Goal: Information Seeking & Learning: Learn about a topic

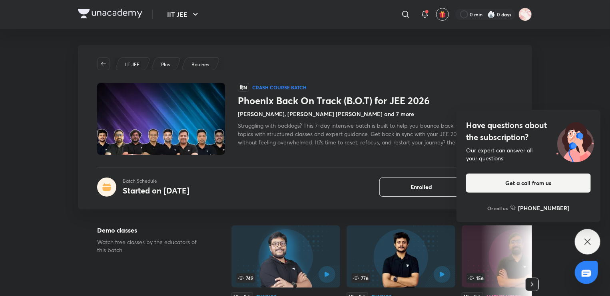
click at [280, 101] on h1 "Phoenix Back On Track (B.O.T) for JEE 2026" at bounding box center [375, 101] width 275 height 12
click at [587, 241] on icon at bounding box center [587, 242] width 10 height 10
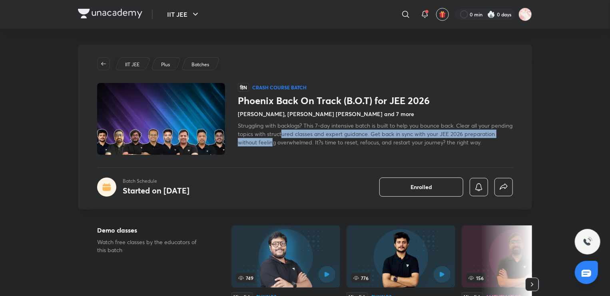
drag, startPoint x: 304, startPoint y: 135, endPoint x: 304, endPoint y: 141, distance: 5.6
click at [304, 141] on span "Struggling with backlogs? This 7-day intensive batch is built to help you bounc…" at bounding box center [375, 134] width 274 height 24
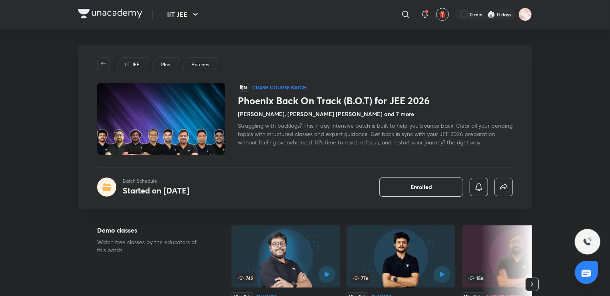
click at [310, 141] on span "Struggling with backlogs? This 7-day intensive batch is built to help you bounc…" at bounding box center [375, 134] width 274 height 24
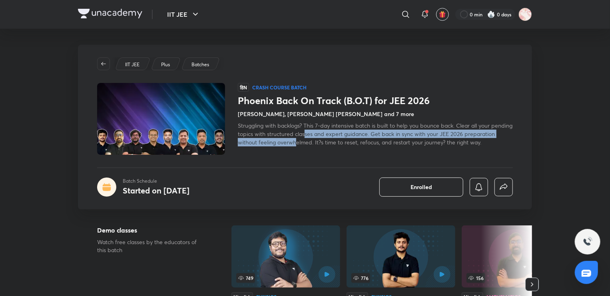
drag, startPoint x: 329, startPoint y: 141, endPoint x: 328, endPoint y: 137, distance: 4.3
click at [328, 137] on div "Struggling with backlogs? This 7-day intensive batch is built to help you bounc…" at bounding box center [375, 133] width 275 height 25
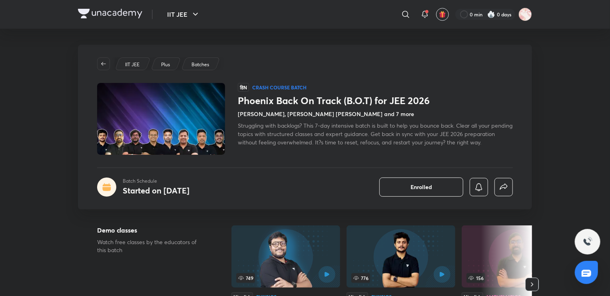
click at [333, 141] on span "Struggling with backlogs? This 7-day intensive batch is built to help you bounc…" at bounding box center [375, 134] width 274 height 24
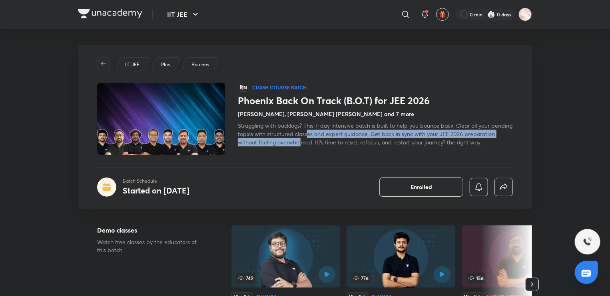
drag, startPoint x: 333, startPoint y: 141, endPoint x: 331, endPoint y: 137, distance: 5.0
click at [331, 137] on span "Struggling with backlogs? This 7-day intensive batch is built to help you bounc…" at bounding box center [375, 134] width 274 height 24
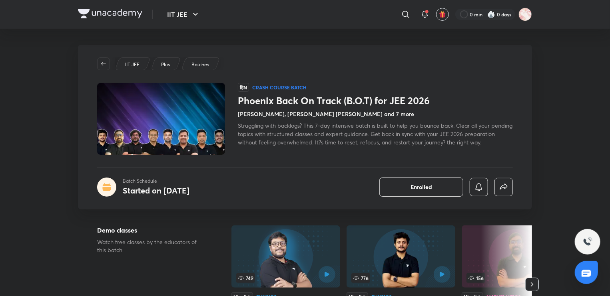
click at [342, 142] on span "Struggling with backlogs? This 7-day intensive batch is built to help you bounc…" at bounding box center [375, 134] width 274 height 24
click at [371, 134] on span "Struggling with backlogs? This 7-day intensive batch is built to help you bounc…" at bounding box center [375, 134] width 274 height 24
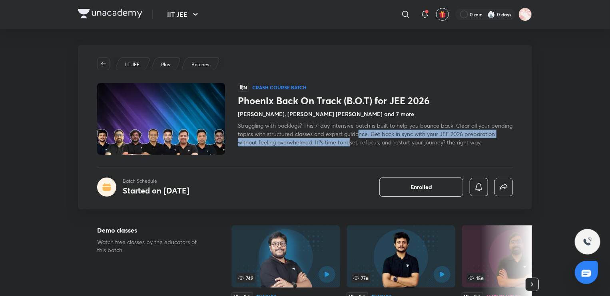
drag, startPoint x: 381, startPoint y: 136, endPoint x: 381, endPoint y: 142, distance: 6.0
click at [381, 142] on span "Struggling with backlogs? This 7-day intensive batch is built to help you bounc…" at bounding box center [375, 134] width 274 height 24
drag, startPoint x: 398, startPoint y: 142, endPoint x: 396, endPoint y: 133, distance: 9.4
click at [396, 133] on span "Struggling with backlogs? This 7-day intensive batch is built to help you bounc…" at bounding box center [375, 134] width 274 height 24
drag, startPoint x: 431, startPoint y: 142, endPoint x: 428, endPoint y: 137, distance: 5.0
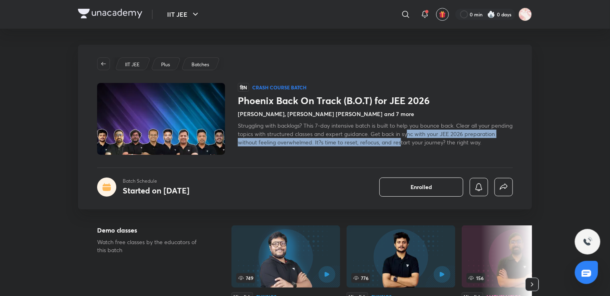
click at [428, 137] on div "Struggling with backlogs? This 7-day intensive batch is built to help you bounc…" at bounding box center [375, 133] width 275 height 25
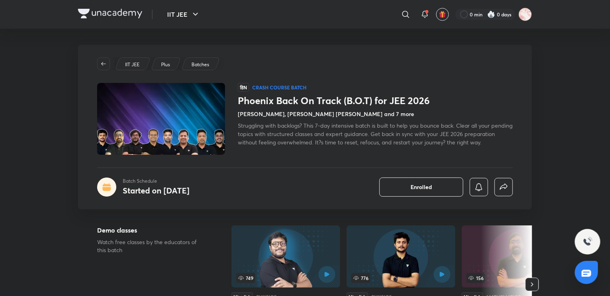
click at [439, 139] on span "Struggling with backlogs? This 7-day intensive batch is built to help you bounc…" at bounding box center [375, 134] width 274 height 24
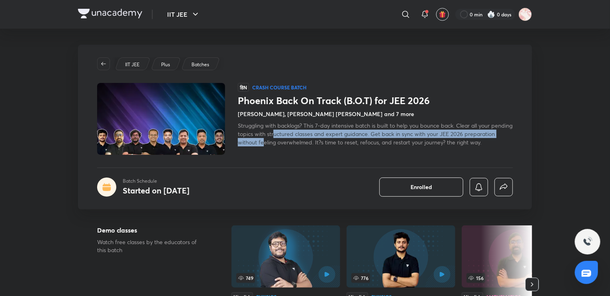
click at [297, 137] on span "Struggling with backlogs? This 7-day intensive batch is built to help you bounc…" at bounding box center [375, 134] width 274 height 24
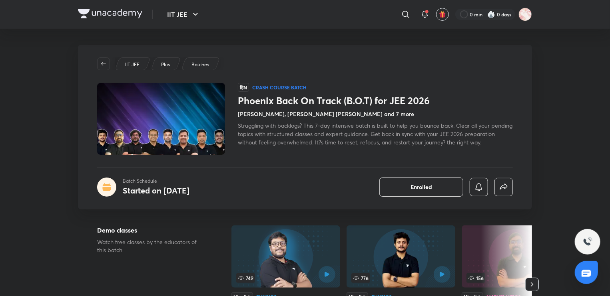
click at [324, 145] on span "Struggling with backlogs? This 7-day intensive batch is built to help you bounc…" at bounding box center [375, 134] width 274 height 24
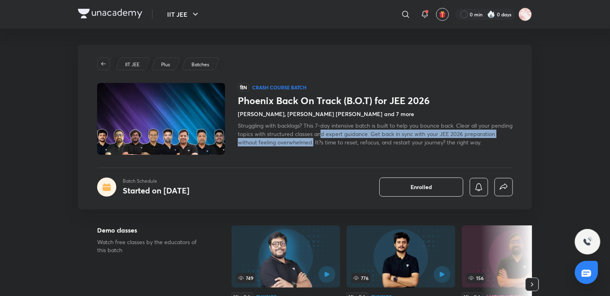
drag, startPoint x: 342, startPoint y: 133, endPoint x: 344, endPoint y: 137, distance: 4.5
click at [344, 137] on div "Struggling with backlogs? This 7-day intensive batch is built to help you bounc…" at bounding box center [375, 133] width 275 height 25
drag, startPoint x: 352, startPoint y: 141, endPoint x: 351, endPoint y: 135, distance: 6.2
click at [351, 135] on span "Struggling with backlogs? This 7-day intensive batch is built to help you bounc…" at bounding box center [375, 134] width 274 height 24
drag, startPoint x: 361, startPoint y: 145, endPoint x: 359, endPoint y: 137, distance: 7.6
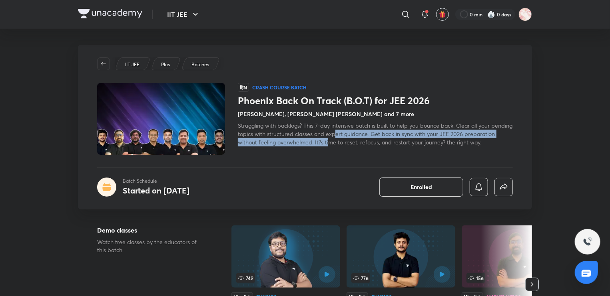
click at [359, 137] on div "Struggling with backlogs? This 7-day intensive batch is built to help you bounc…" at bounding box center [375, 133] width 275 height 25
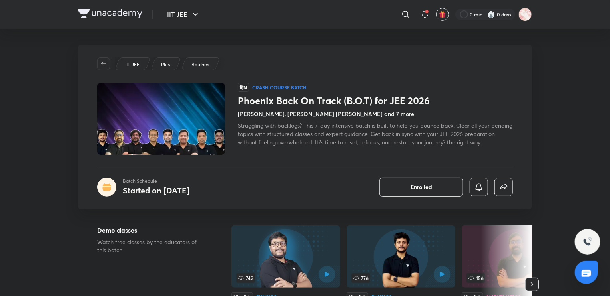
click at [402, 145] on span "Struggling with backlogs? This 7-day intensive batch is built to help you bounc…" at bounding box center [375, 134] width 274 height 24
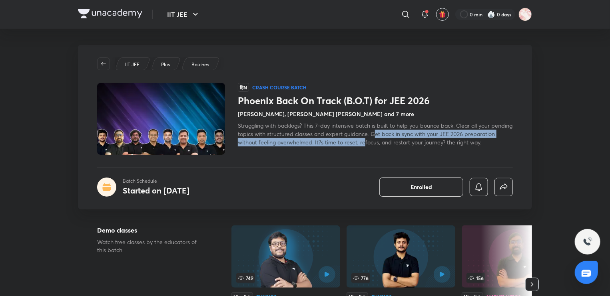
drag, startPoint x: 396, startPoint y: 143, endPoint x: 395, endPoint y: 135, distance: 8.4
click at [395, 135] on span "Struggling with backlogs? This 7-day intensive batch is built to help you bounc…" at bounding box center [375, 134] width 274 height 24
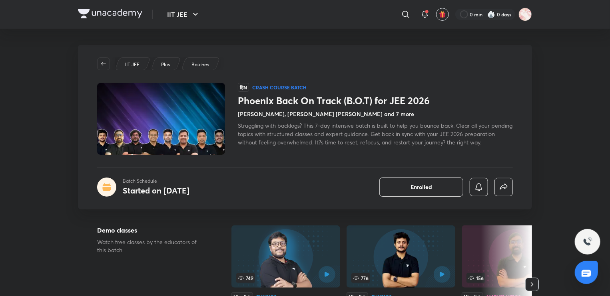
click at [399, 143] on span "Struggling with backlogs? This 7-day intensive batch is built to help you bounc…" at bounding box center [375, 134] width 274 height 24
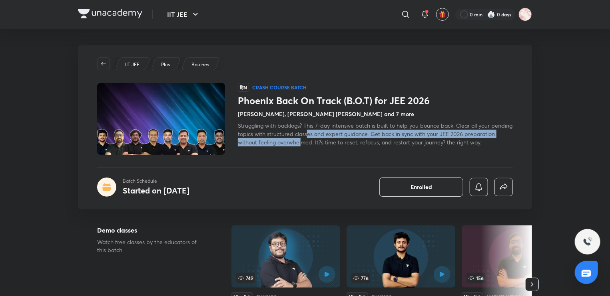
drag, startPoint x: 330, startPoint y: 132, endPoint x: 332, endPoint y: 140, distance: 7.8
click at [332, 140] on span "Struggling with backlogs? This 7-day intensive batch is built to help you bounc…" at bounding box center [375, 134] width 274 height 24
click at [334, 141] on span "Struggling with backlogs? This 7-day intensive batch is built to help you bounc…" at bounding box center [375, 134] width 274 height 24
drag, startPoint x: 304, startPoint y: 143, endPoint x: 302, endPoint y: 132, distance: 11.2
click at [302, 132] on span "Struggling with backlogs? This 7-day intensive batch is built to help you bounc…" at bounding box center [375, 134] width 274 height 24
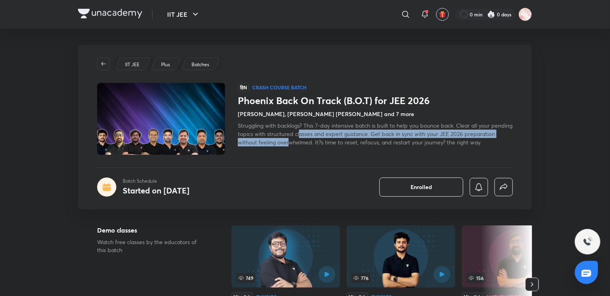
drag, startPoint x: 322, startPoint y: 142, endPoint x: 322, endPoint y: 131, distance: 11.2
click at [322, 131] on span "Struggling with backlogs? This 7-day intensive batch is built to help you bounc…" at bounding box center [375, 134] width 274 height 24
drag, startPoint x: 327, startPoint y: 139, endPoint x: 326, endPoint y: 135, distance: 4.1
click at [326, 135] on span "Struggling with backlogs? This 7-day intensive batch is built to help you bounc…" at bounding box center [375, 134] width 274 height 24
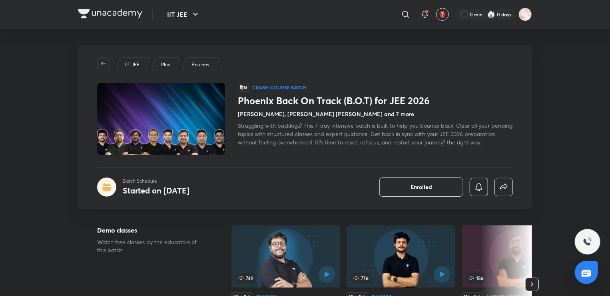
click at [332, 141] on span "Struggling with backlogs? This 7-day intensive batch is built to help you bounc…" at bounding box center [375, 134] width 274 height 24
click at [310, 129] on div "Struggling with backlogs? This 7-day intensive batch is built to help you bounc…" at bounding box center [375, 133] width 275 height 25
click at [359, 137] on span "Struggling with backlogs? This 7-day intensive batch is built to help you bounc…" at bounding box center [375, 134] width 274 height 24
click at [340, 135] on span "Struggling with backlogs? This 7-day intensive batch is built to help you bounc…" at bounding box center [375, 134] width 274 height 24
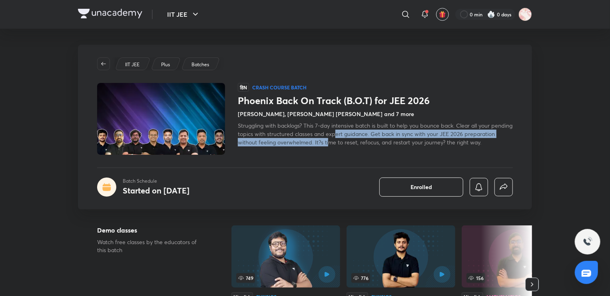
drag, startPoint x: 361, startPoint y: 142, endPoint x: 357, endPoint y: 133, distance: 9.5
click at [357, 133] on span "Struggling with backlogs? This 7-day intensive batch is built to help you bounc…" at bounding box center [375, 134] width 274 height 24
drag, startPoint x: 368, startPoint y: 143, endPoint x: 367, endPoint y: 136, distance: 7.7
click at [367, 136] on span "Struggling with backlogs? This 7-day intensive batch is built to help you bounc…" at bounding box center [375, 134] width 274 height 24
drag, startPoint x: 377, startPoint y: 143, endPoint x: 377, endPoint y: 134, distance: 8.8
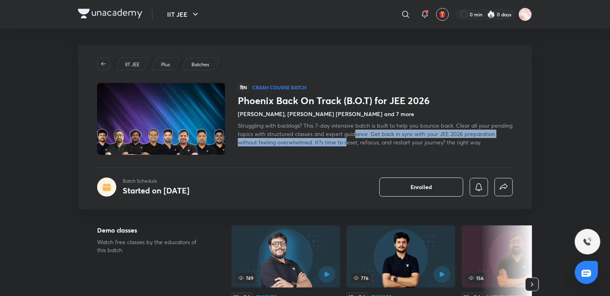
click at [377, 134] on span "Struggling with backlogs? This 7-day intensive batch is built to help you bounc…" at bounding box center [375, 134] width 274 height 24
drag, startPoint x: 380, startPoint y: 141, endPoint x: 379, endPoint y: 133, distance: 7.3
click at [379, 133] on span "Struggling with backlogs? This 7-day intensive batch is built to help you bounc…" at bounding box center [375, 134] width 274 height 24
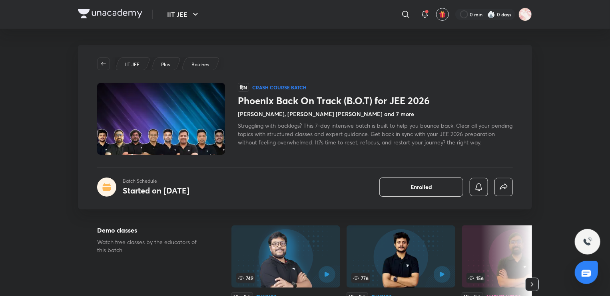
click at [383, 145] on span "Struggling with backlogs? This 7-day intensive batch is built to help you bounc…" at bounding box center [375, 134] width 274 height 24
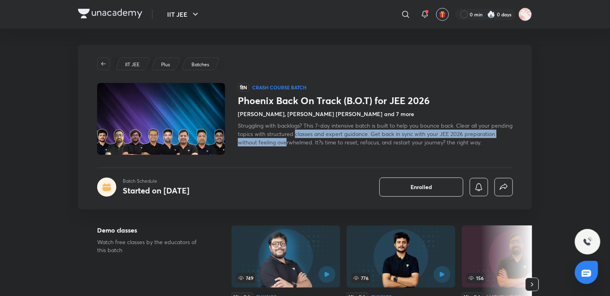
drag, startPoint x: 316, startPoint y: 131, endPoint x: 317, endPoint y: 148, distance: 16.4
click at [317, 148] on div "हिN Crash course Batch Phoenix Back On Track (B.O.T) for JEE 2026 [PERSON_NAME]…" at bounding box center [375, 119] width 275 height 72
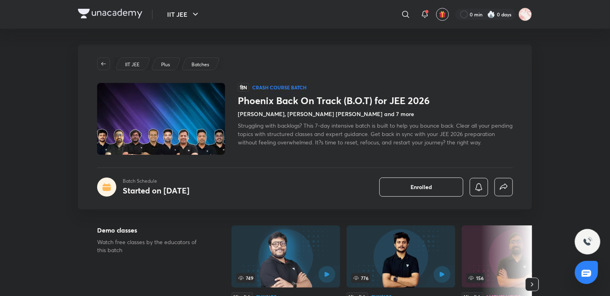
click at [323, 148] on div "हिN Crash course Batch Phoenix Back On Track (B.O.T) for JEE 2026 [PERSON_NAME]…" at bounding box center [375, 119] width 275 height 72
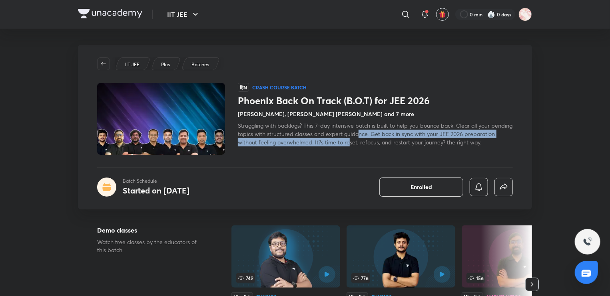
drag, startPoint x: 382, startPoint y: 134, endPoint x: 382, endPoint y: 139, distance: 5.6
click at [382, 139] on span "Struggling with backlogs? This 7-day intensive batch is built to help you bounc…" at bounding box center [375, 134] width 274 height 24
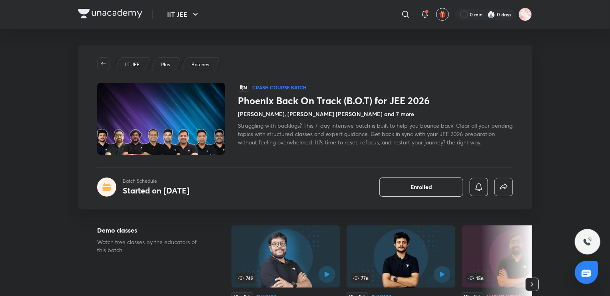
click at [384, 143] on span "Struggling with backlogs? This 7-day intensive batch is built to help you bounc…" at bounding box center [375, 134] width 274 height 24
click at [323, 113] on h4 "[PERSON_NAME], [PERSON_NAME] [PERSON_NAME] and 7 more" at bounding box center [326, 114] width 176 height 8
